Goal: Task Accomplishment & Management: Use online tool/utility

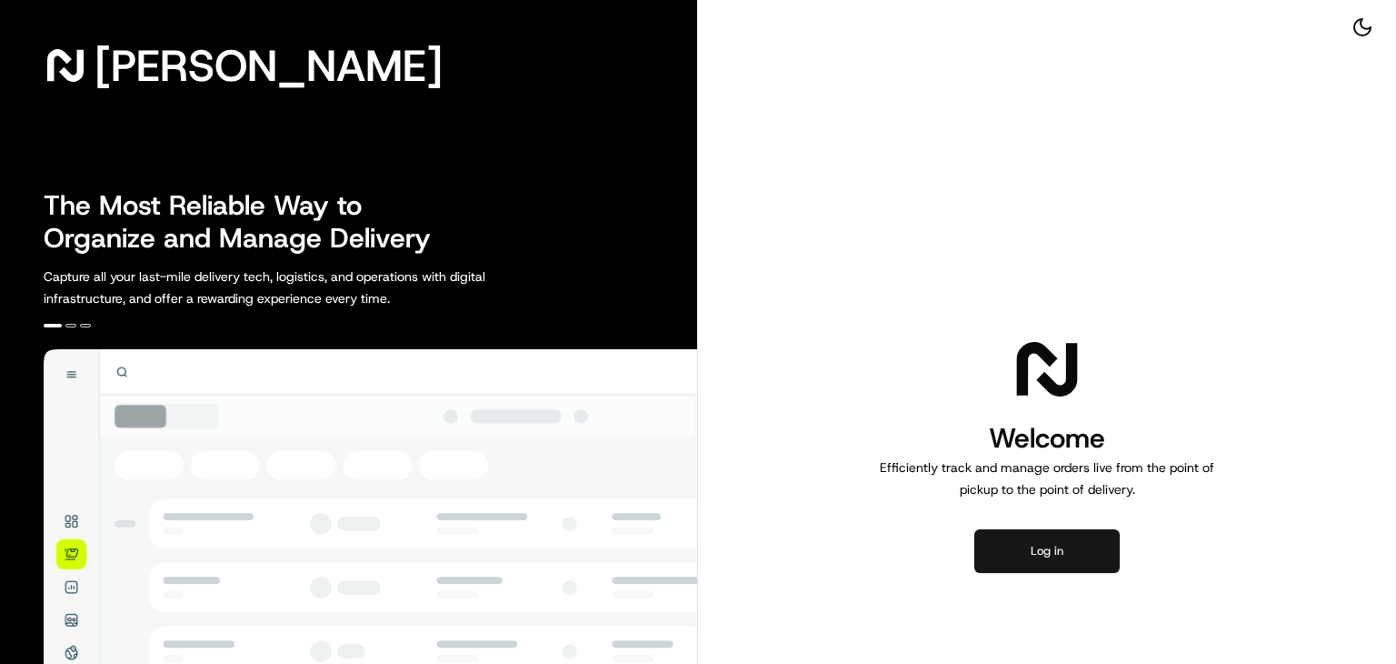
click at [1043, 554] on button "Log in" at bounding box center [1046, 551] width 145 height 44
